Goal: Task Accomplishment & Management: Manage account settings

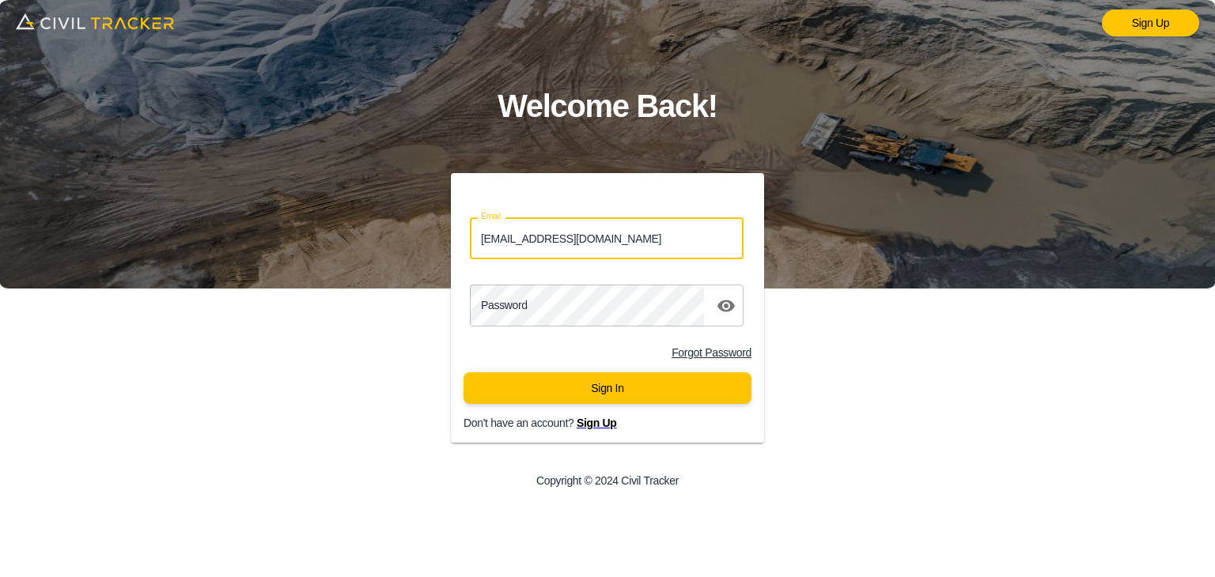
type input "[EMAIL_ADDRESS][DOMAIN_NAME]"
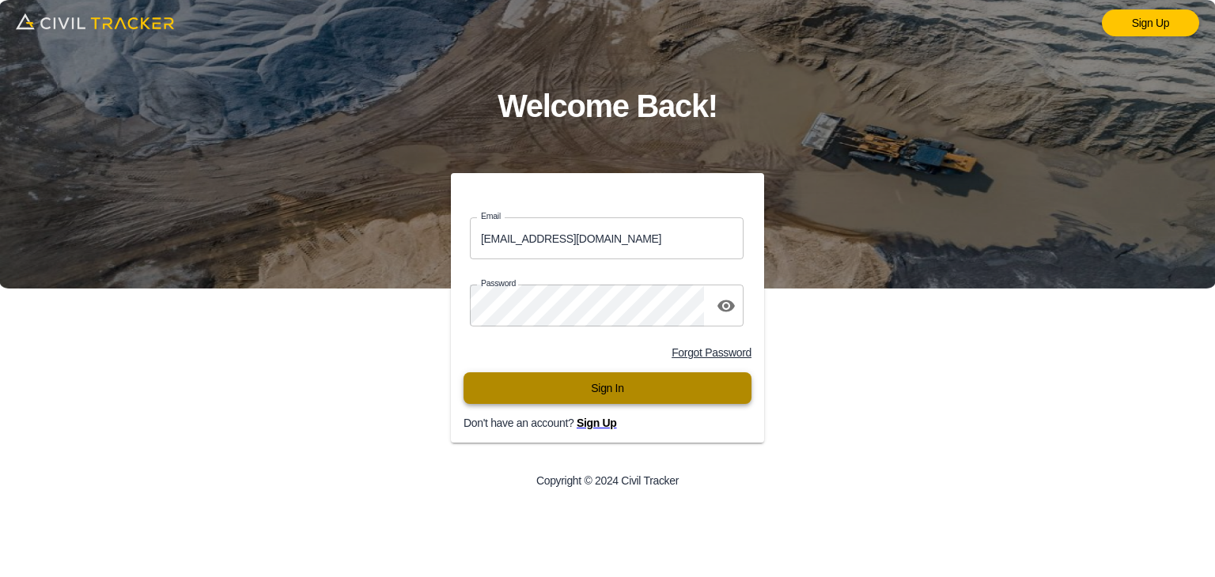
click at [563, 391] on button "Sign In" at bounding box center [608, 389] width 288 height 32
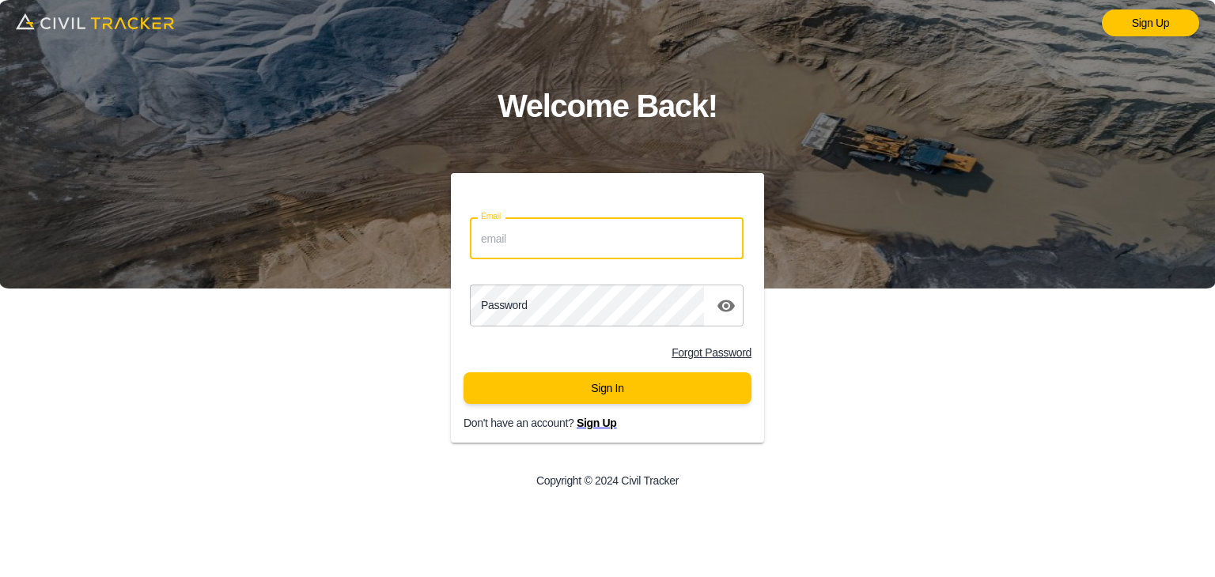
click at [557, 245] on input "Email" at bounding box center [607, 239] width 274 height 42
type input "sohaib@gmail.com"
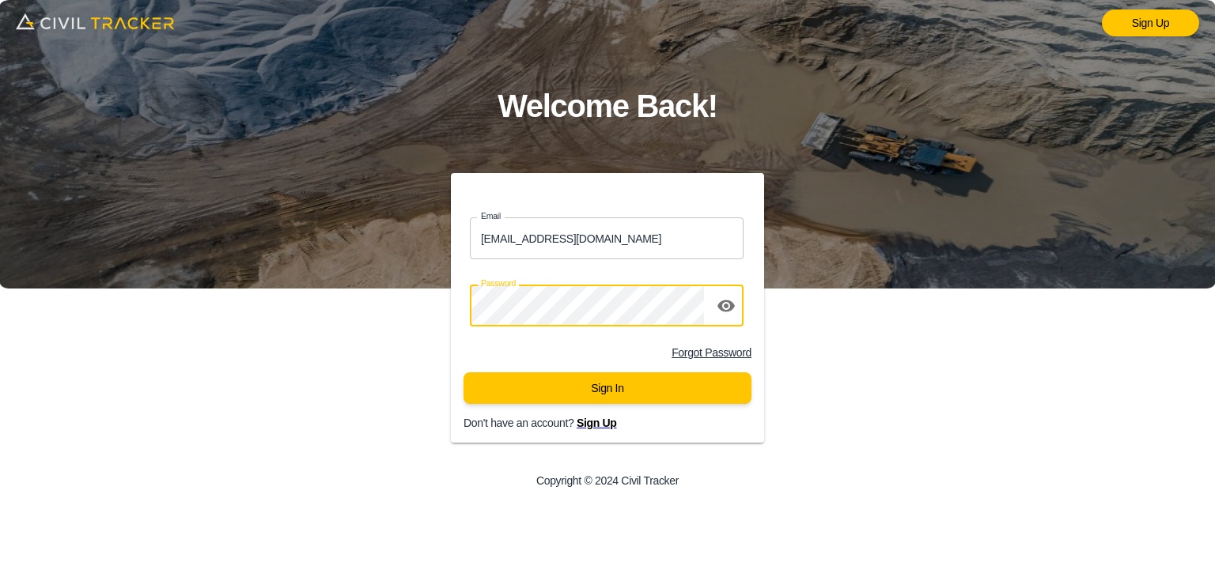
click button "Sign In" at bounding box center [608, 389] width 288 height 32
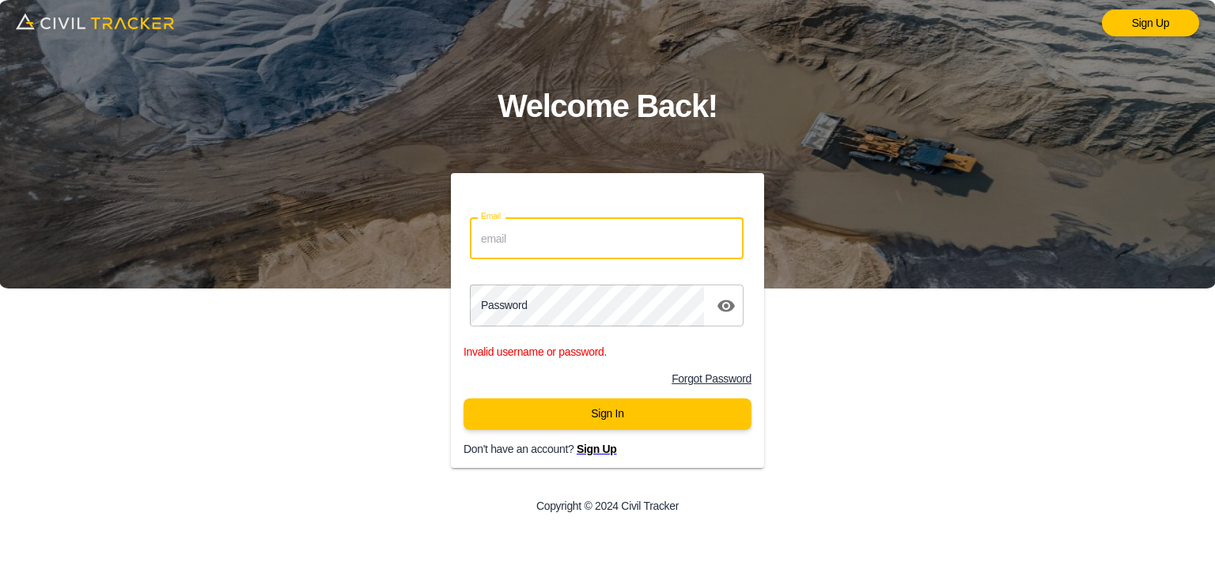
click at [600, 244] on input "Email" at bounding box center [607, 239] width 274 height 42
type input "s"
